Goal: Complete application form

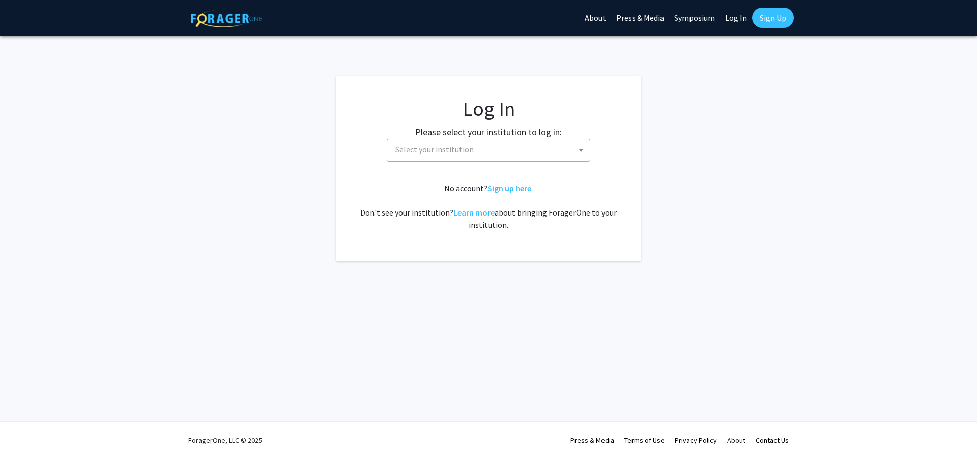
click at [510, 152] on span "Select your institution" at bounding box center [490, 149] width 198 height 21
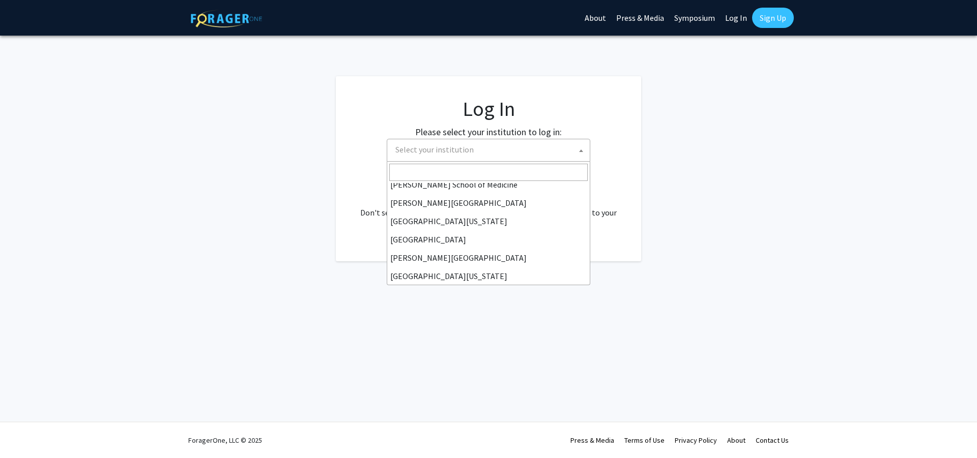
scroll to position [356, 0]
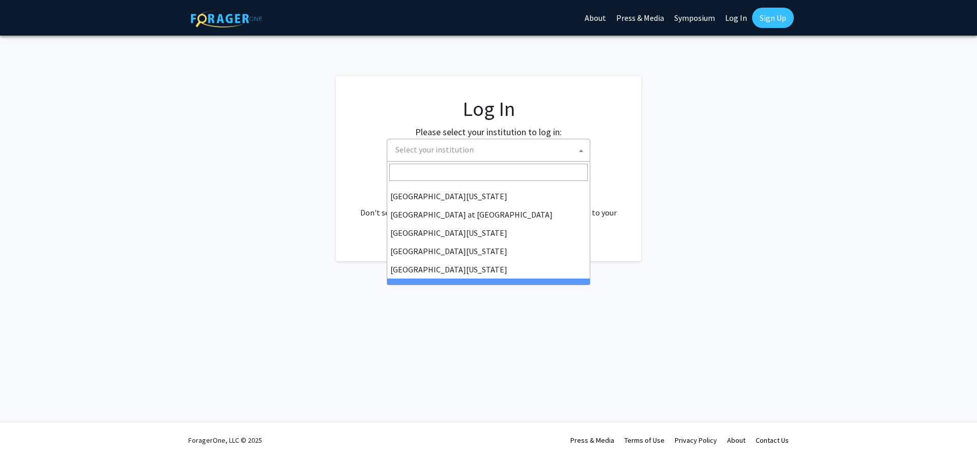
select select "21"
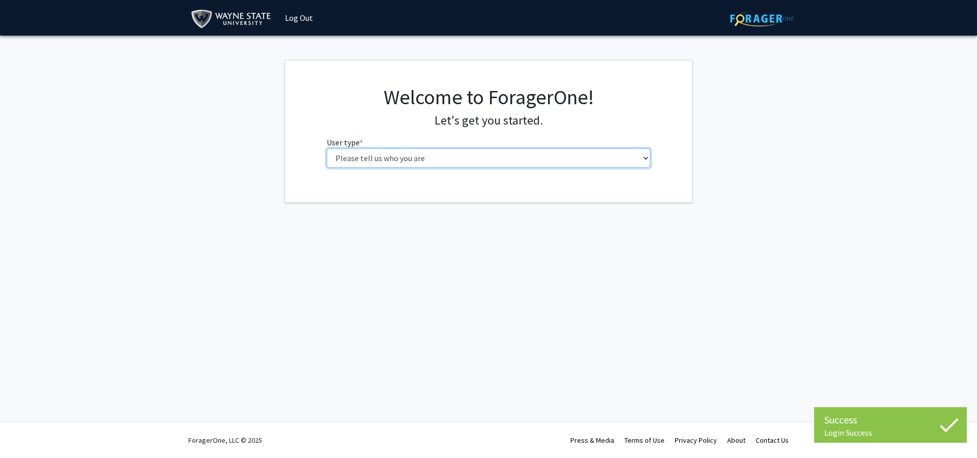
click at [404, 164] on select "Please tell us who you are Undergraduate Student Master's Student Doctoral Cand…" at bounding box center [489, 158] width 324 height 19
select select "1: undergrad"
click at [327, 149] on select "Please tell us who you are Undergraduate Student Master's Student Doctoral Cand…" at bounding box center [489, 158] width 324 height 19
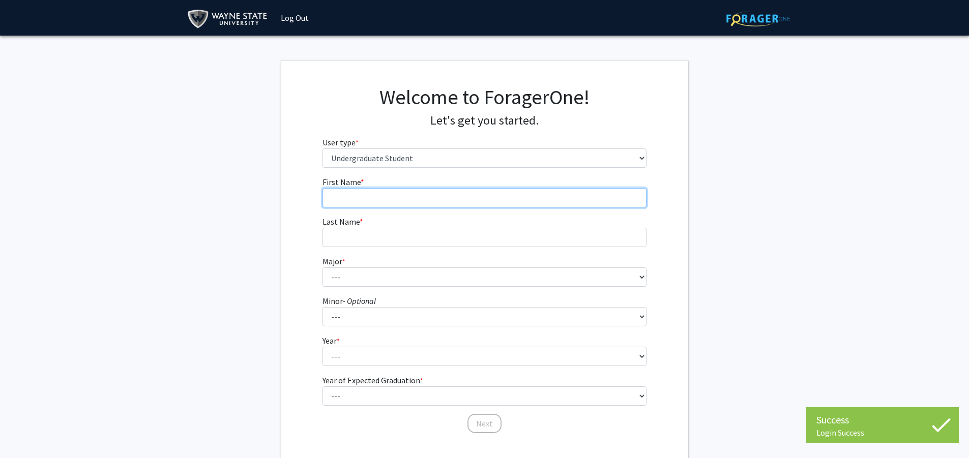
click at [569, 201] on input "First Name * required" at bounding box center [485, 197] width 324 height 19
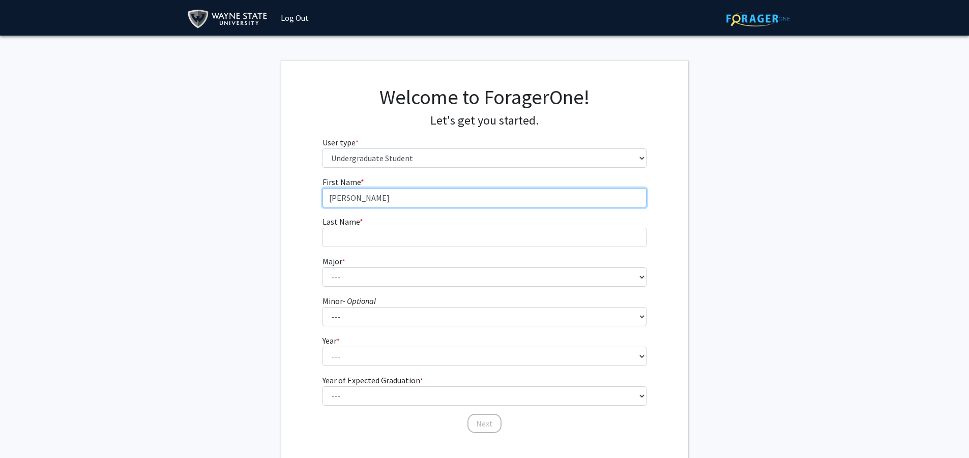
type input "Adithi"
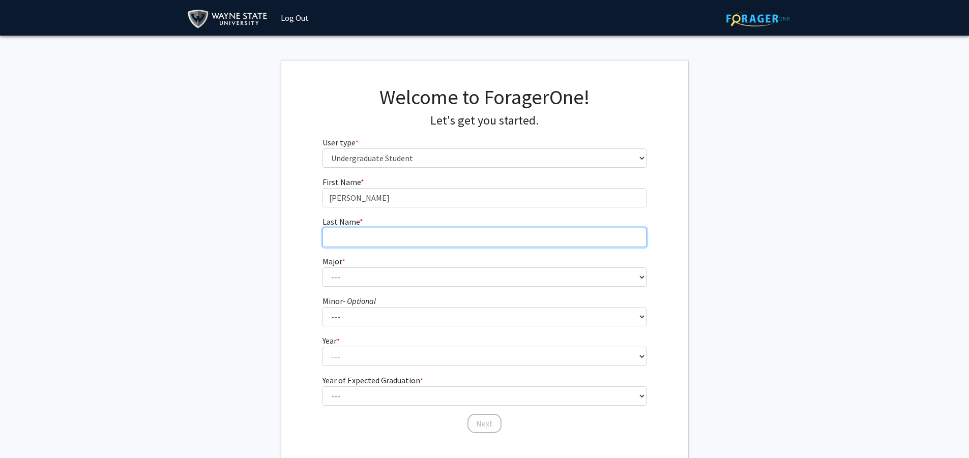
click at [573, 242] on input "Last Name * required" at bounding box center [485, 237] width 324 height 19
type input "Kashyap"
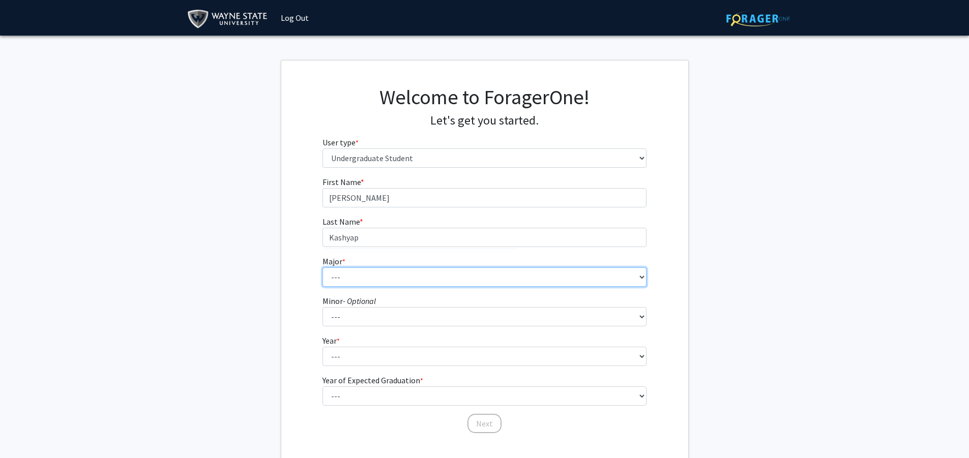
click at [579, 273] on select "--- Accounting African American Studies Anthropology Applied Behavior Analysis …" at bounding box center [485, 277] width 324 height 19
select select "12: 1792"
click at [323, 268] on select "--- Accounting African American Studies Anthropology Applied Behavior Analysis …" at bounding box center [485, 277] width 324 height 19
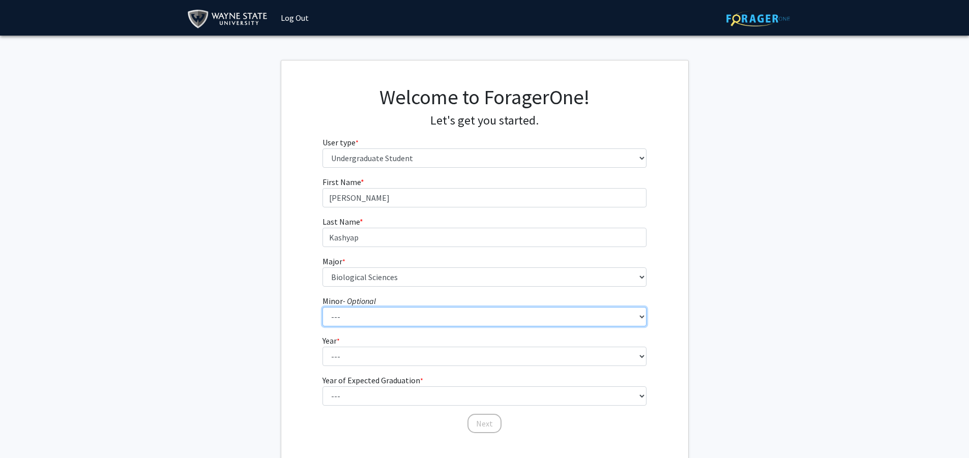
click at [382, 320] on select "--- African American Studies Africana Theatre and Dance Animation and Interacti…" at bounding box center [485, 316] width 324 height 19
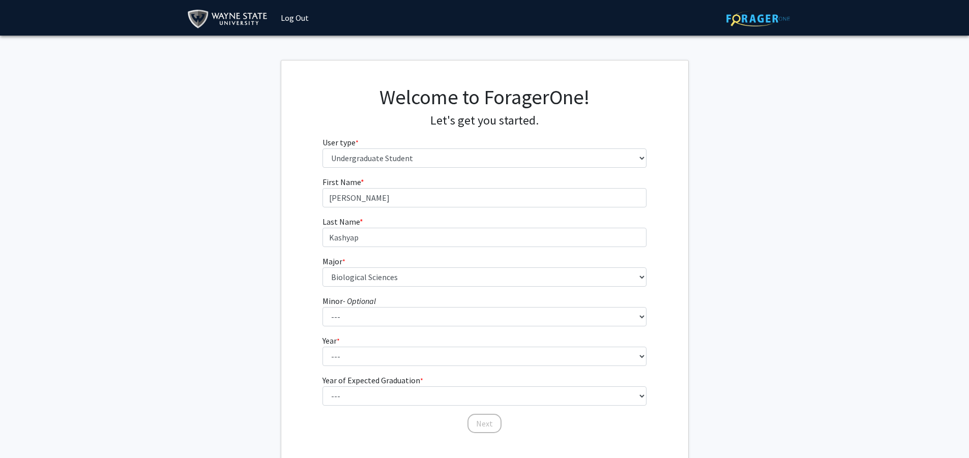
drag, startPoint x: 798, startPoint y: 282, endPoint x: 780, endPoint y: 289, distance: 19.7
click at [798, 282] on fg-get-started "Welcome to ForagerOne! Let's get you started. User type * required Please tell …" at bounding box center [484, 260] width 969 height 401
click at [549, 357] on select "--- First-year Sophomore Junior Senior Postbaccalaureate Certificate" at bounding box center [485, 356] width 324 height 19
select select "1: first-year"
click at [323, 347] on select "--- First-year Sophomore Junior Senior Postbaccalaureate Certificate" at bounding box center [485, 356] width 324 height 19
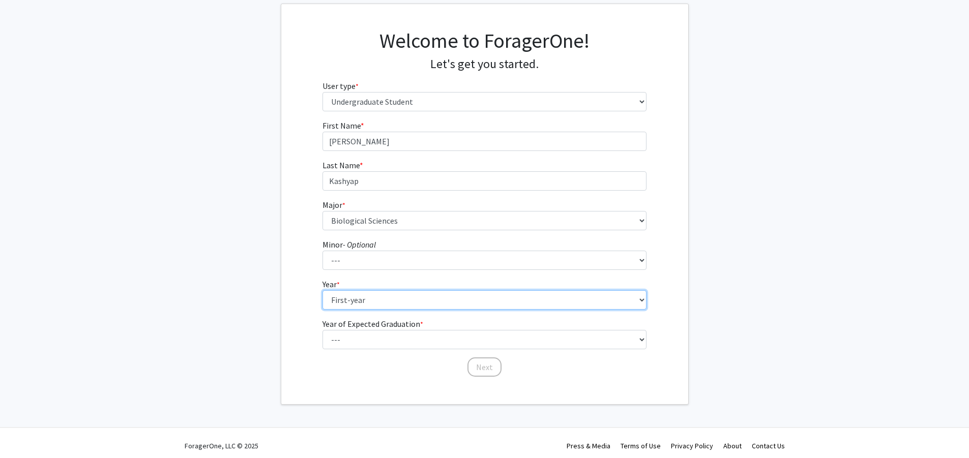
scroll to position [62, 0]
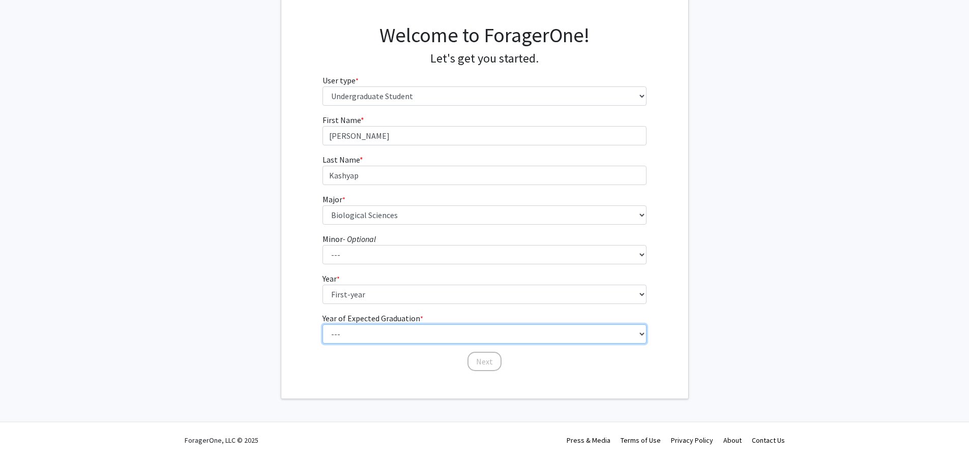
click at [407, 340] on select "--- 2025 2026 2027 2028 2029 2030 2031 2032 2033 2034" at bounding box center [485, 334] width 324 height 19
select select "5: 2029"
click at [323, 325] on select "--- 2025 2026 2027 2028 2029 2030 2031 2032 2033 2034" at bounding box center [485, 334] width 324 height 19
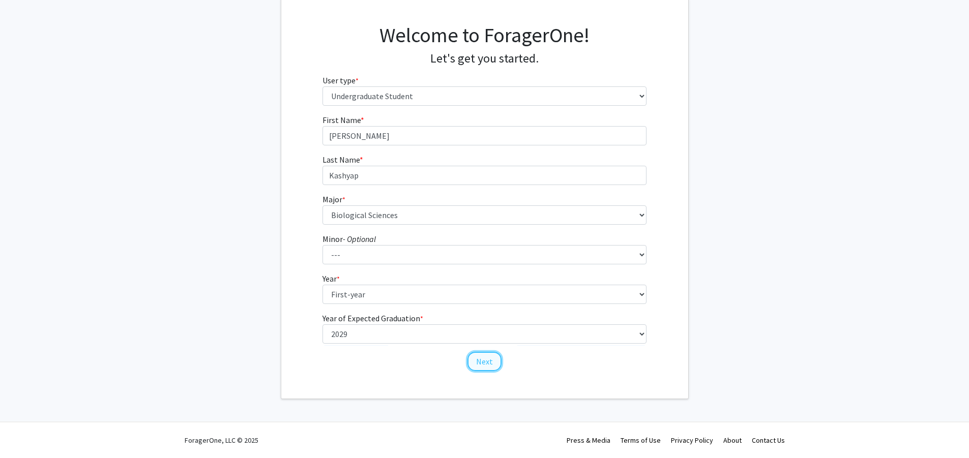
click at [490, 367] on button "Next" at bounding box center [485, 361] width 34 height 19
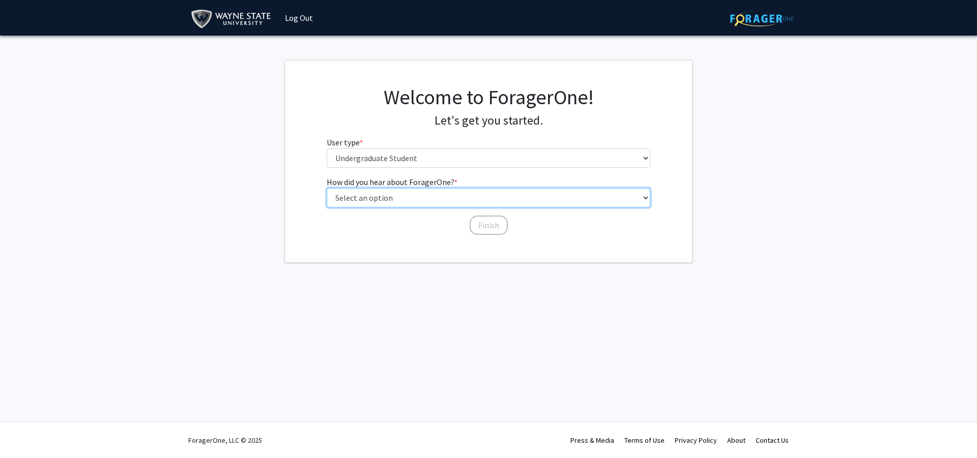
click at [417, 198] on select "Select an option Peer/student recommendation Faculty/staff recommendation Unive…" at bounding box center [489, 197] width 324 height 19
select select "2: faculty_recommendation"
click at [327, 188] on select "Select an option Peer/student recommendation Faculty/staff recommendation Unive…" at bounding box center [489, 197] width 324 height 19
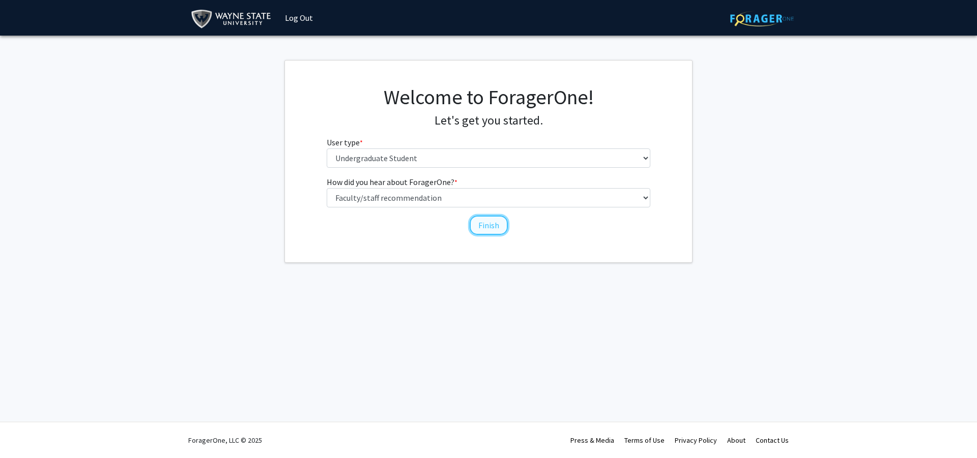
click at [493, 228] on button "Finish" at bounding box center [489, 225] width 38 height 19
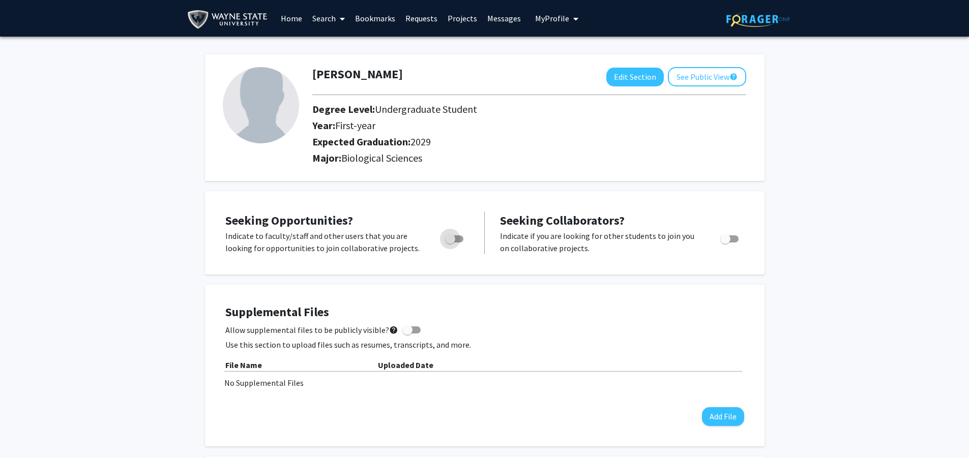
click at [452, 240] on span "Toggle" at bounding box center [450, 239] width 10 height 10
click at [450, 243] on input "Are you actively seeking opportunities?" at bounding box center [450, 243] width 1 height 1
checkbox input "true"
